Goal: Task Accomplishment & Management: Complete application form

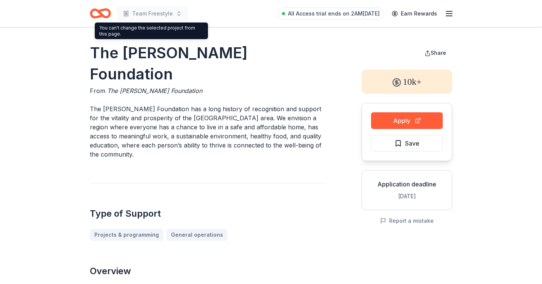
click at [170, 21] on div "Team Freestyle" at bounding box center [139, 14] width 98 height 18
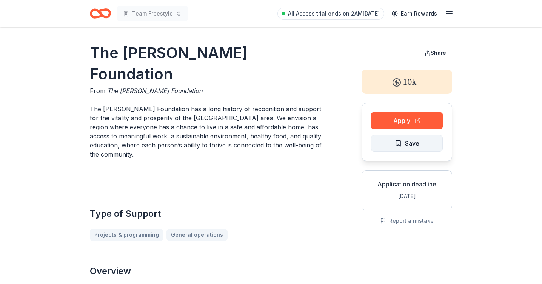
click at [433, 145] on button "Save" at bounding box center [407, 143] width 72 height 17
click at [422, 142] on html "Team Freestyle All Access trial ends on 2AM, 10/12 Earn Rewards The Kelly Found…" at bounding box center [271, 142] width 542 height 284
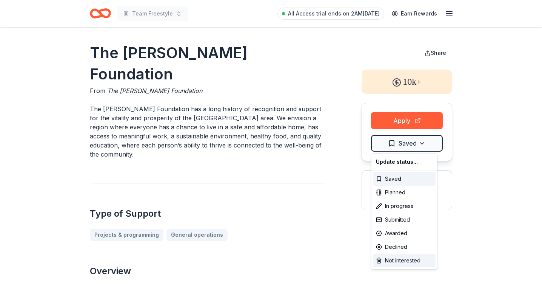
drag, startPoint x: 404, startPoint y: 248, endPoint x: 405, endPoint y: 258, distance: 9.5
click at [405, 258] on div "Update status... Saved Planned In progress Submitted Awarded Declined Not inter…" at bounding box center [404, 211] width 66 height 116
click at [405, 258] on div "Not interested" at bounding box center [404, 260] width 63 height 14
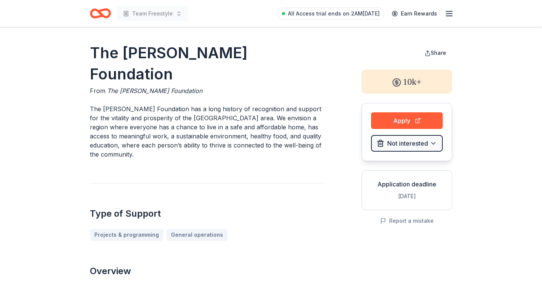
click at [95, 10] on icon "Home" at bounding box center [97, 13] width 12 height 8
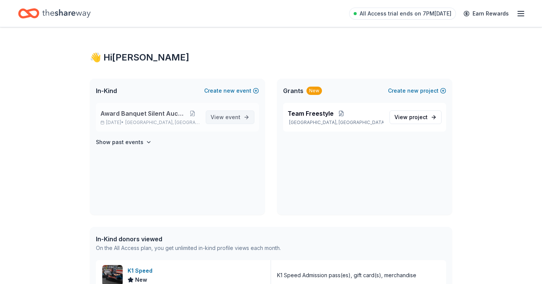
click at [232, 117] on span "event" at bounding box center [232, 117] width 15 height 6
click at [407, 119] on span "View project" at bounding box center [411, 117] width 33 height 9
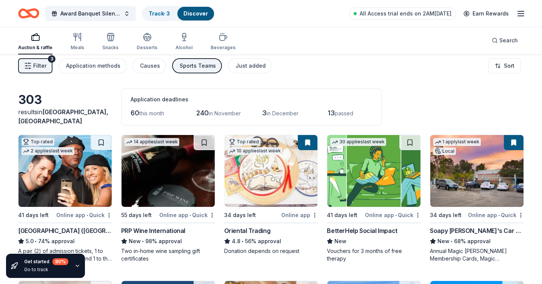
scroll to position [6, 0]
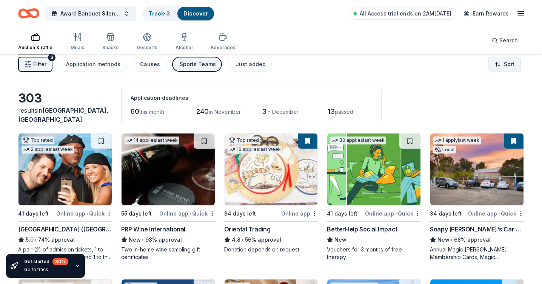
click at [506, 65] on html "Award Banquet Silent Auction Track · 3 Discover All Access trial ends on 2AM, 1…" at bounding box center [271, 136] width 542 height 284
click at [498, 94] on div "Sort by due date" at bounding box center [485, 96] width 67 height 14
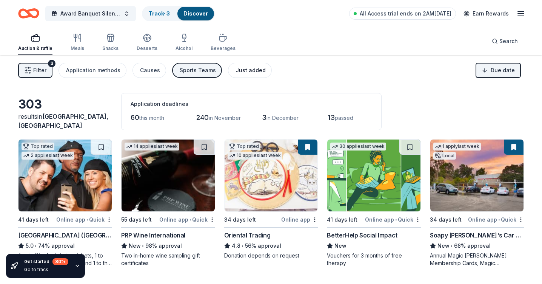
click at [246, 71] on div "Just added" at bounding box center [251, 70] width 30 height 9
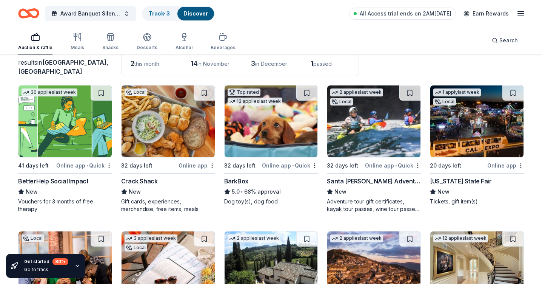
scroll to position [55, 0]
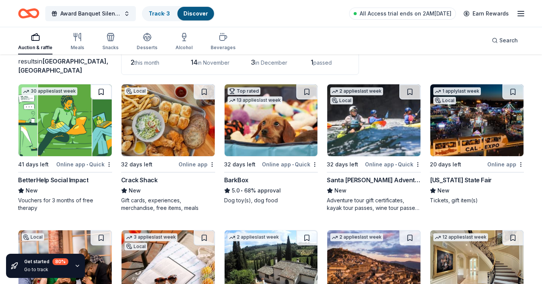
click at [100, 92] on button at bounding box center [101, 91] width 21 height 15
click at [108, 91] on button at bounding box center [102, 91] width 20 height 15
click at [103, 93] on button at bounding box center [102, 91] width 20 height 15
click at [103, 91] on button at bounding box center [102, 91] width 20 height 15
click at [100, 91] on button at bounding box center [102, 91] width 20 height 15
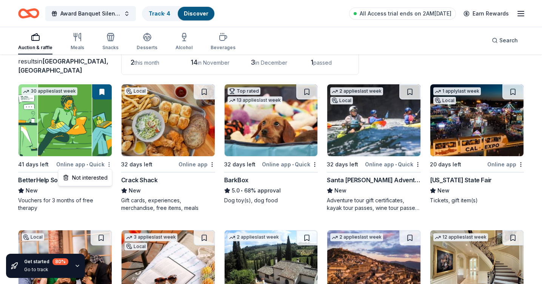
click at [110, 163] on html "Award Banquet Silent Auction Track · 4 Discover All Access trial ends on 2AM, 1…" at bounding box center [271, 87] width 542 height 284
click at [94, 181] on div "Not interested" at bounding box center [85, 178] width 51 height 14
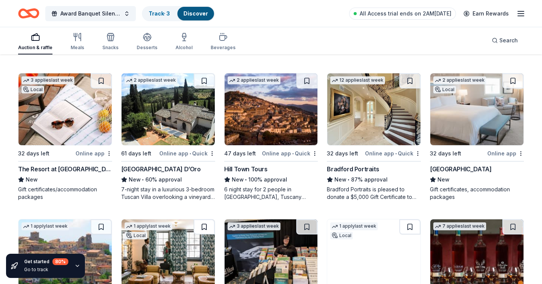
scroll to position [212, 0]
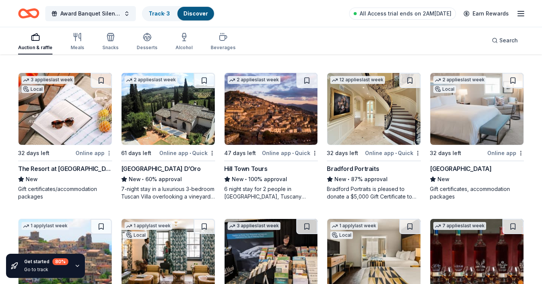
click at [81, 148] on div "Online app" at bounding box center [94, 152] width 37 height 9
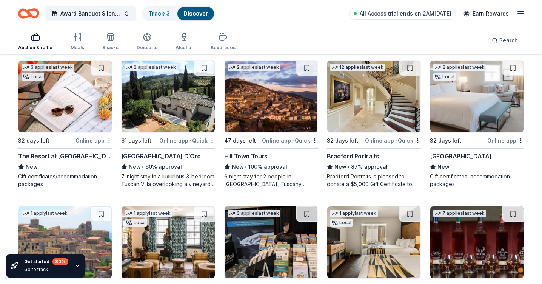
scroll to position [228, 0]
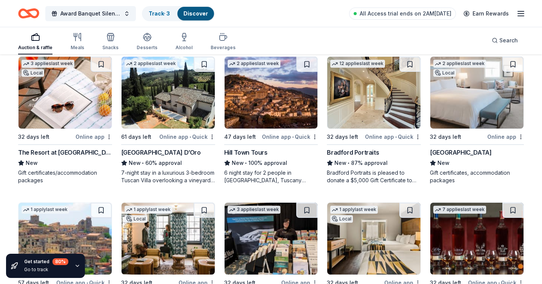
click at [475, 119] on img at bounding box center [476, 93] width 93 height 72
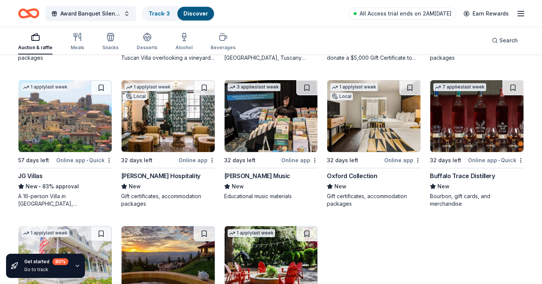
scroll to position [351, 0]
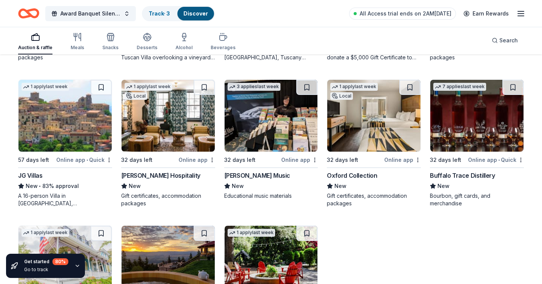
click at [373, 140] on img at bounding box center [373, 116] width 93 height 72
click at [167, 123] on img at bounding box center [168, 116] width 93 height 72
click at [68, 131] on img at bounding box center [65, 116] width 93 height 72
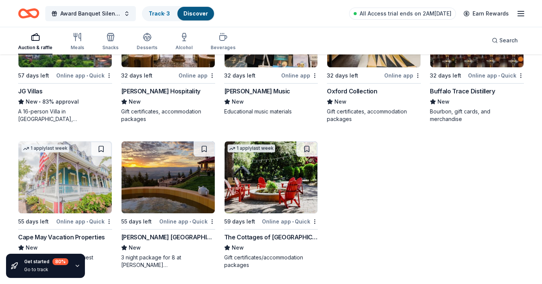
scroll to position [435, 0]
click at [298, 194] on img at bounding box center [271, 177] width 93 height 72
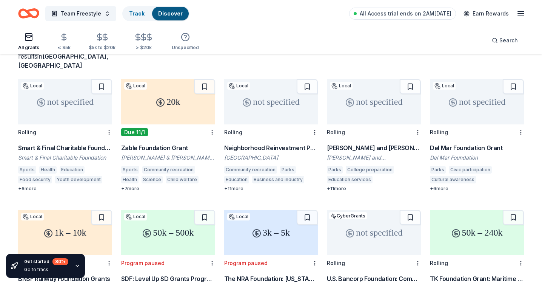
scroll to position [49, 0]
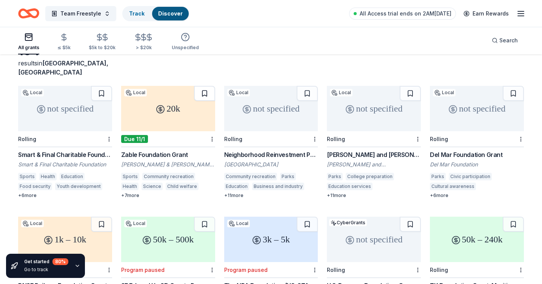
click at [204, 86] on button at bounding box center [204, 93] width 21 height 15
click at [477, 111] on div "not specified" at bounding box center [477, 108] width 94 height 45
click at [378, 150] on div "Rosalinde and Arthur Gilbert Foundation" at bounding box center [374, 154] width 94 height 9
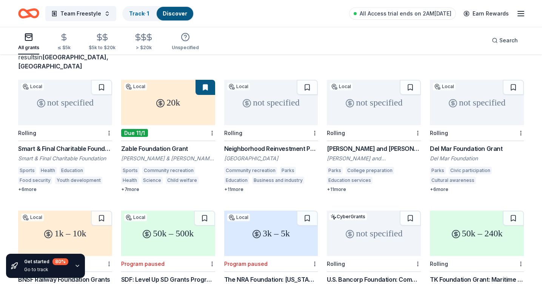
scroll to position [60, 0]
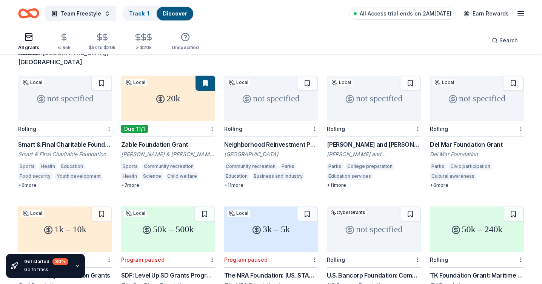
click at [79, 103] on div "not specified" at bounding box center [65, 98] width 94 height 45
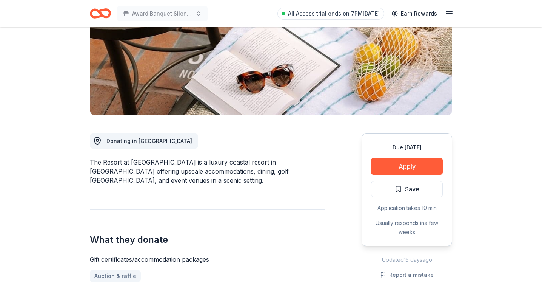
scroll to position [150, 0]
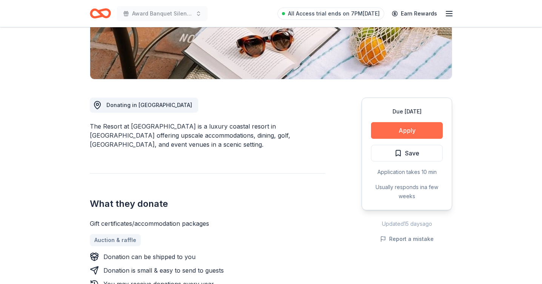
click at [405, 137] on button "Apply" at bounding box center [407, 130] width 72 height 17
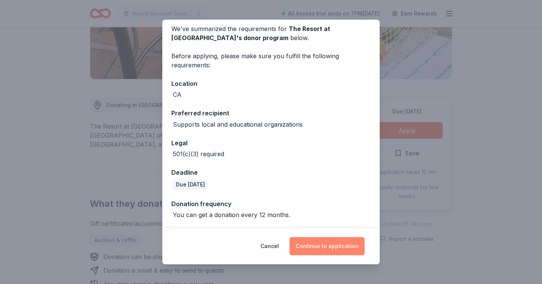
scroll to position [32, 0]
click at [329, 248] on button "Continue to application" at bounding box center [327, 246] width 75 height 18
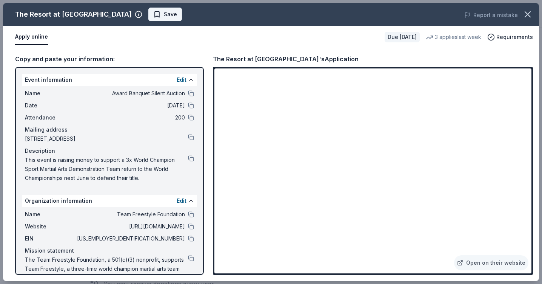
click at [153, 12] on span "Save" at bounding box center [165, 14] width 24 height 9
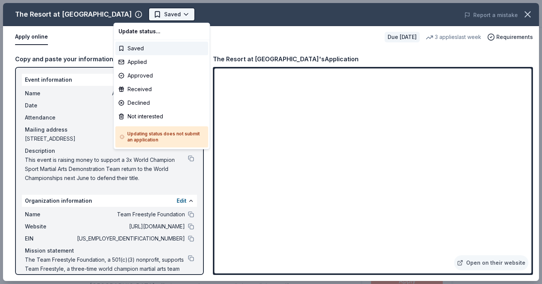
scroll to position [0, 0]
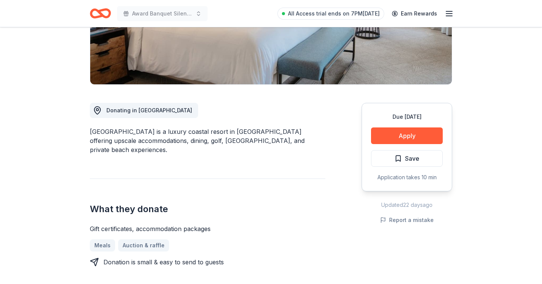
scroll to position [165, 0]
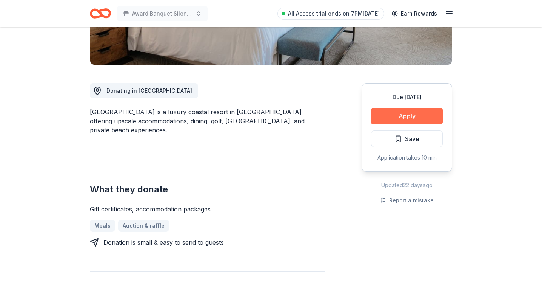
click at [408, 117] on button "Apply" at bounding box center [407, 116] width 72 height 17
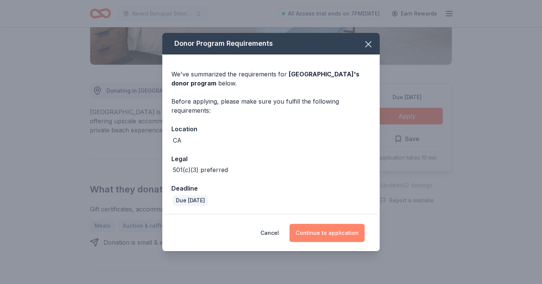
click at [316, 228] on button "Continue to application" at bounding box center [327, 233] width 75 height 18
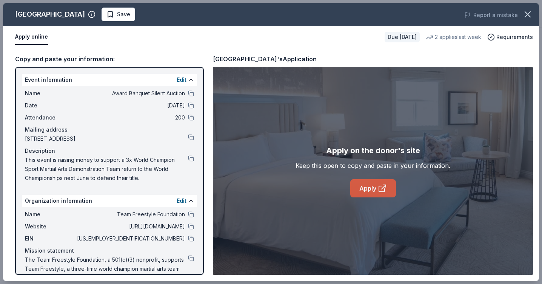
click at [369, 191] on link "Apply" at bounding box center [373, 188] width 46 height 18
click at [130, 14] on span "Save" at bounding box center [118, 14] width 24 height 9
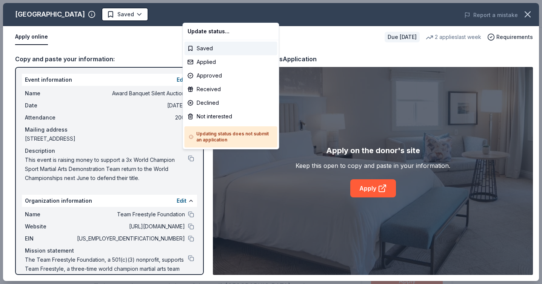
scroll to position [0, 0]
click at [211, 59] on div "Applied" at bounding box center [231, 62] width 93 height 14
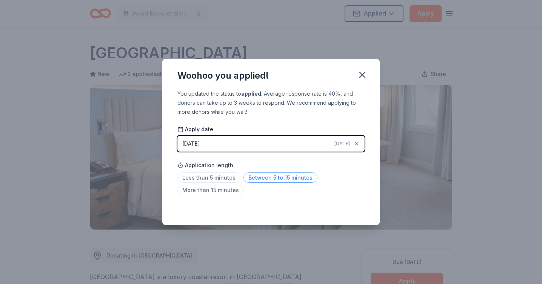
click at [258, 178] on span "Between 5 to 15 minutes" at bounding box center [281, 177] width 74 height 10
click at [362, 74] on icon "button" at bounding box center [362, 74] width 5 height 5
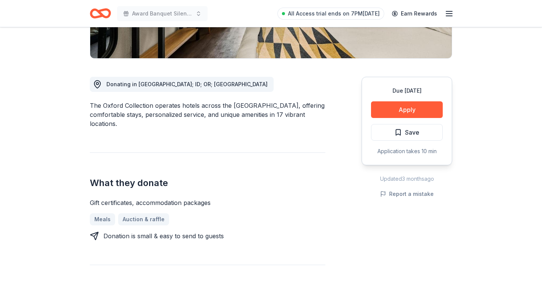
scroll to position [177, 0]
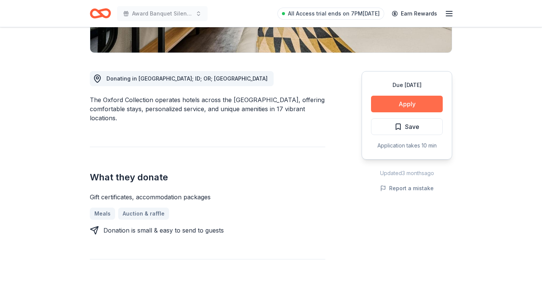
click at [411, 105] on button "Apply" at bounding box center [407, 104] width 72 height 17
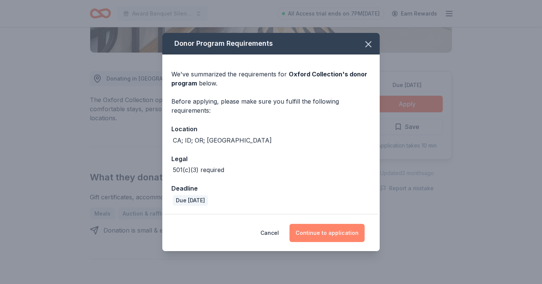
click at [313, 236] on button "Continue to application" at bounding box center [327, 233] width 75 height 18
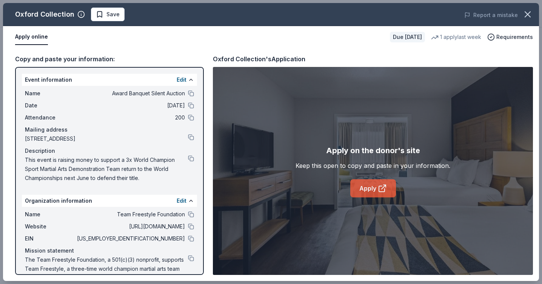
click at [363, 190] on link "Apply" at bounding box center [373, 188] width 46 height 18
click at [107, 12] on span "Save" at bounding box center [112, 14] width 13 height 9
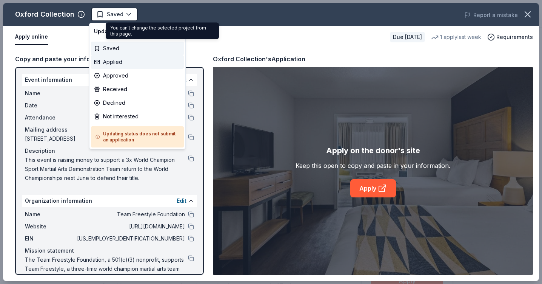
click at [119, 63] on div "Applied" at bounding box center [137, 62] width 93 height 14
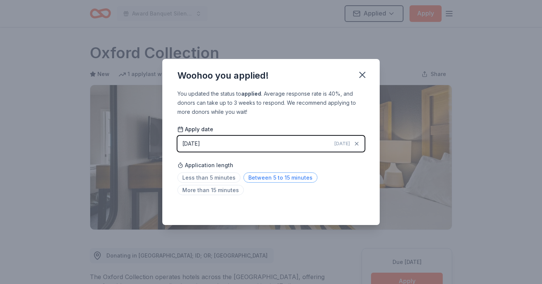
click at [265, 178] on span "Between 5 to 15 minutes" at bounding box center [281, 177] width 74 height 10
click at [364, 74] on icon "button" at bounding box center [362, 74] width 11 height 11
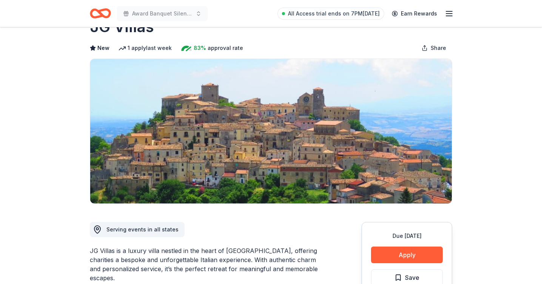
scroll to position [19, 0]
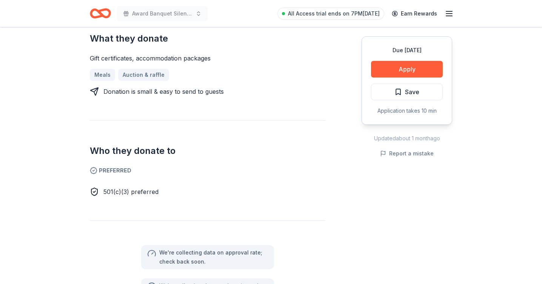
scroll to position [316, 0]
click at [411, 66] on button "Apply" at bounding box center [407, 69] width 72 height 17
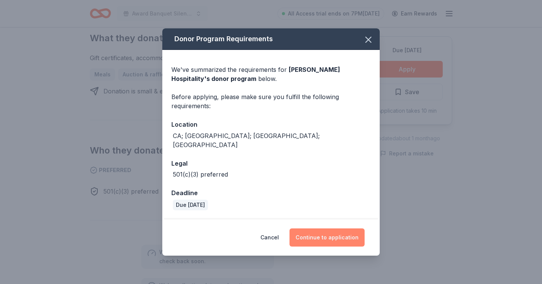
click at [327, 233] on button "Continue to application" at bounding box center [327, 237] width 75 height 18
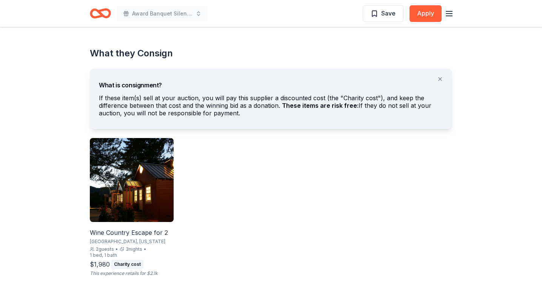
scroll to position [426, 0]
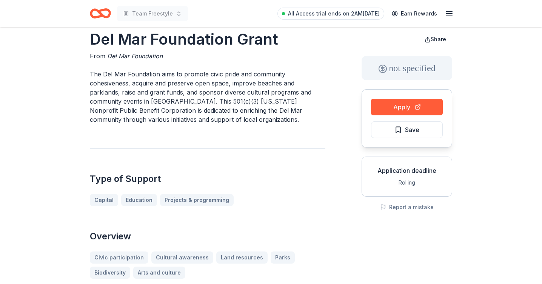
scroll to position [14, 0]
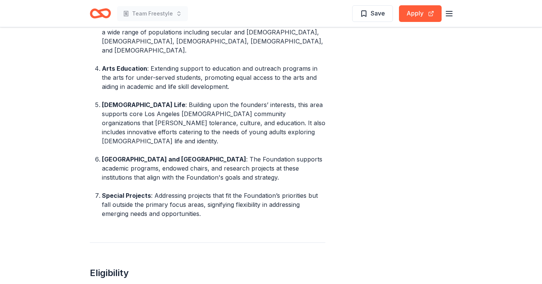
scroll to position [481, 0]
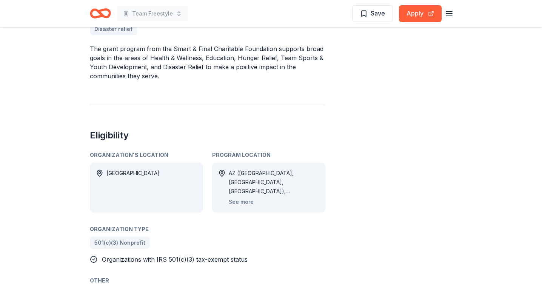
scroll to position [262, 0]
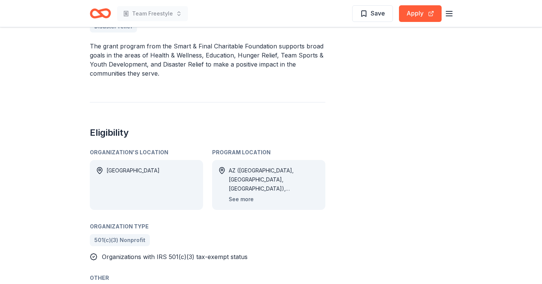
click at [244, 199] on button "See more" at bounding box center [241, 198] width 25 height 9
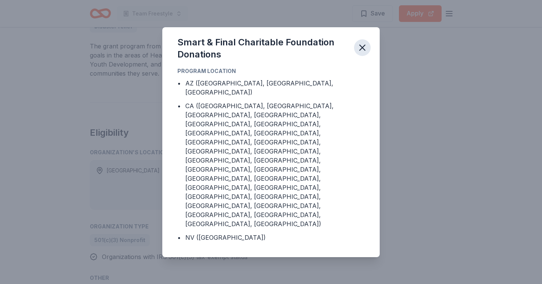
click at [363, 53] on icon "button" at bounding box center [362, 47] width 11 height 11
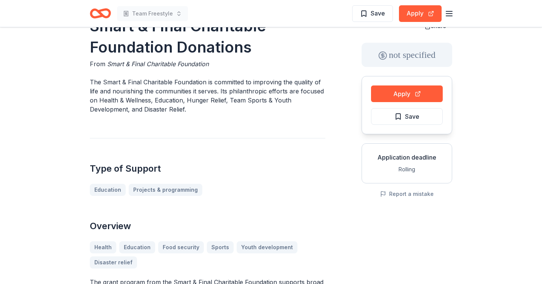
scroll to position [0, 0]
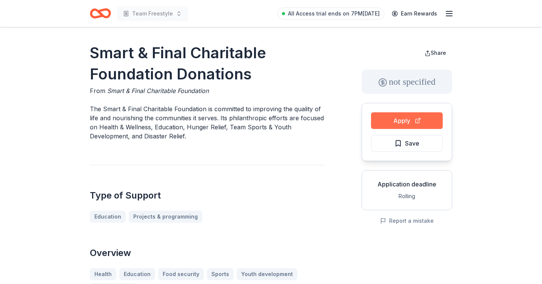
click at [395, 123] on button "Apply" at bounding box center [407, 120] width 72 height 17
click at [400, 143] on span "Save" at bounding box center [407, 143] width 25 height 10
